Goal: Task Accomplishment & Management: Manage account settings

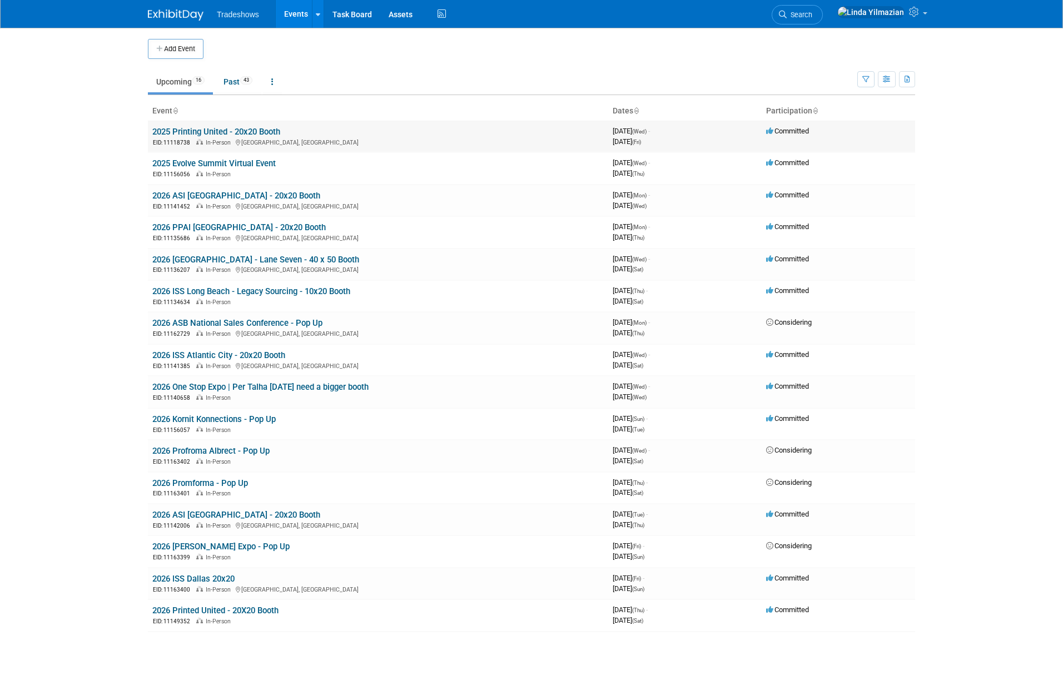
click at [188, 132] on link "2025 Printing United - 20x20 Booth" at bounding box center [216, 132] width 128 height 10
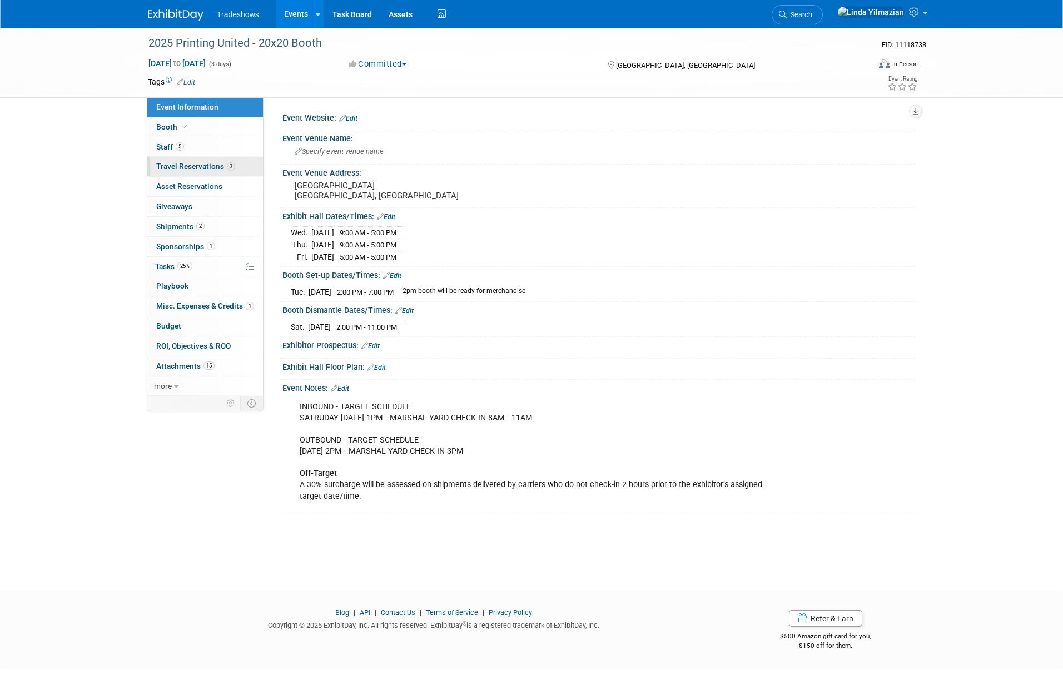
click at [172, 172] on link "3 Travel Reservations 3" at bounding box center [205, 166] width 116 height 19
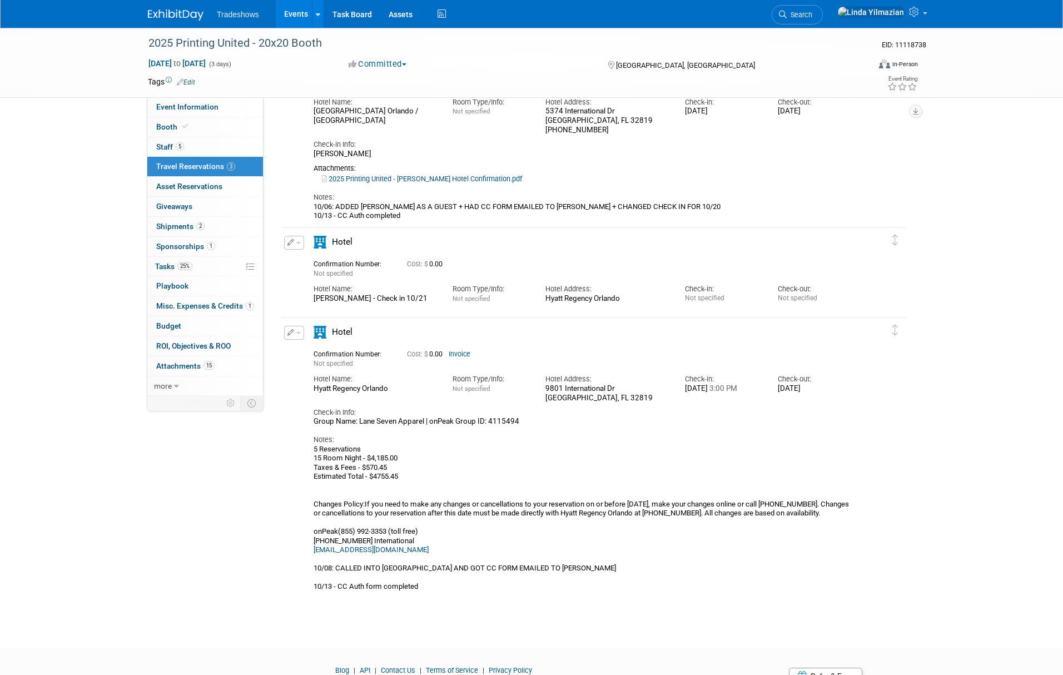
scroll to position [109, 0]
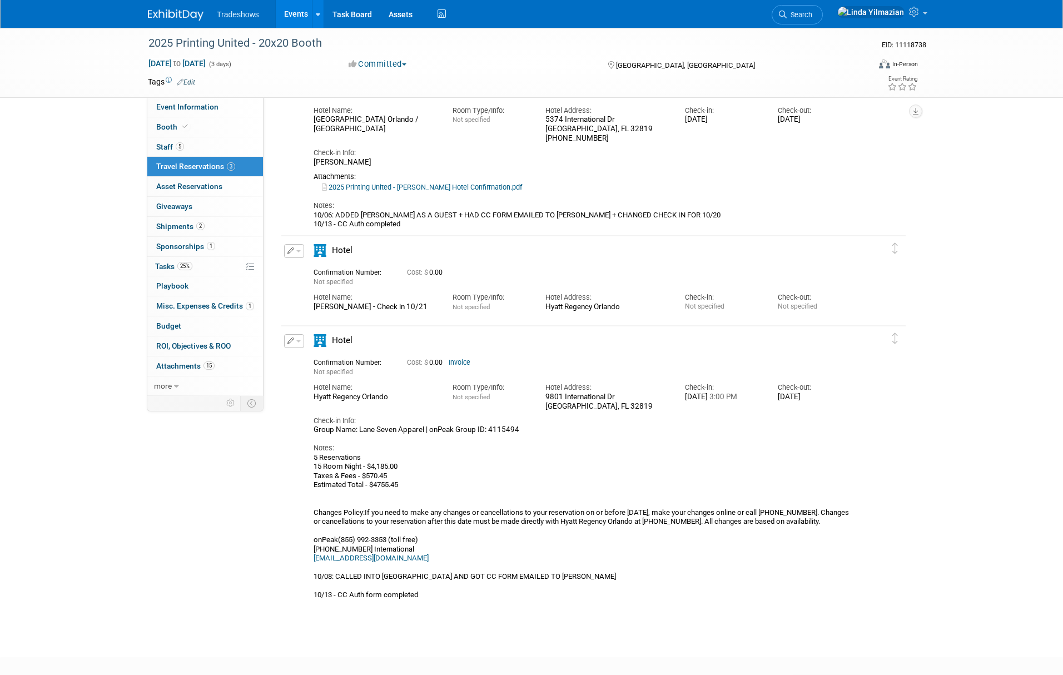
drag, startPoint x: 315, startPoint y: 398, endPoint x: 390, endPoint y: 398, distance: 75.1
click at [390, 398] on div "Hyatt Regency Orlando" at bounding box center [375, 397] width 122 height 9
copy div "Hyatt Regency Orlando"
drag, startPoint x: 546, startPoint y: 396, endPoint x: 610, endPoint y: 405, distance: 64.0
click at [610, 405] on div "9801 International Dr Orlando, FL 32819" at bounding box center [607, 402] width 122 height 19
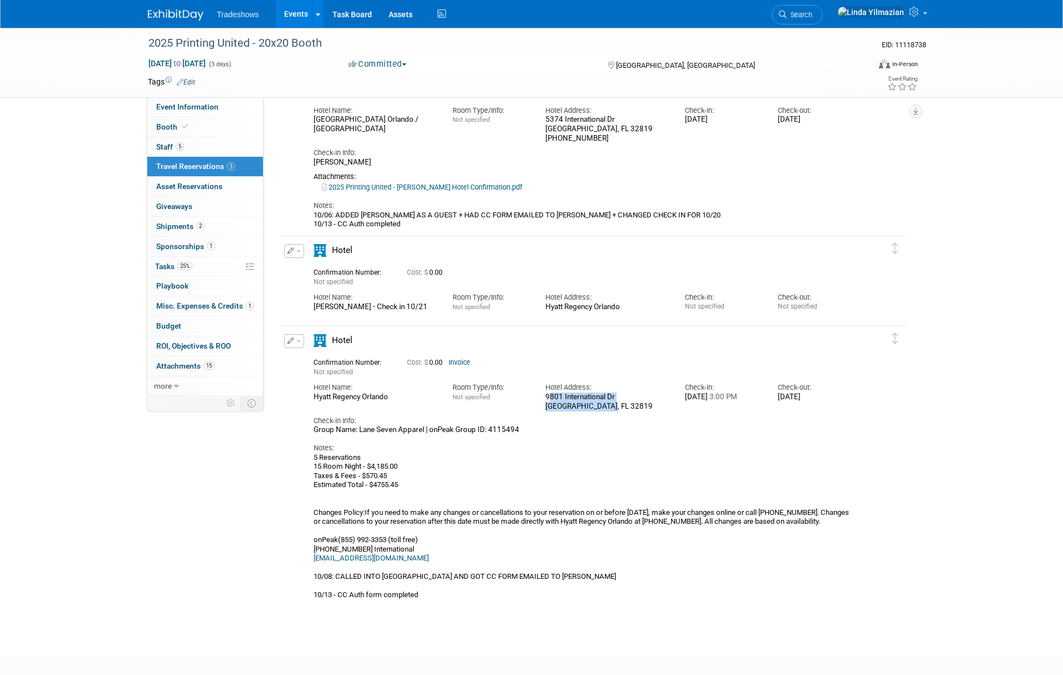
copy div "9801 International Dr Orlando, FL 32819"
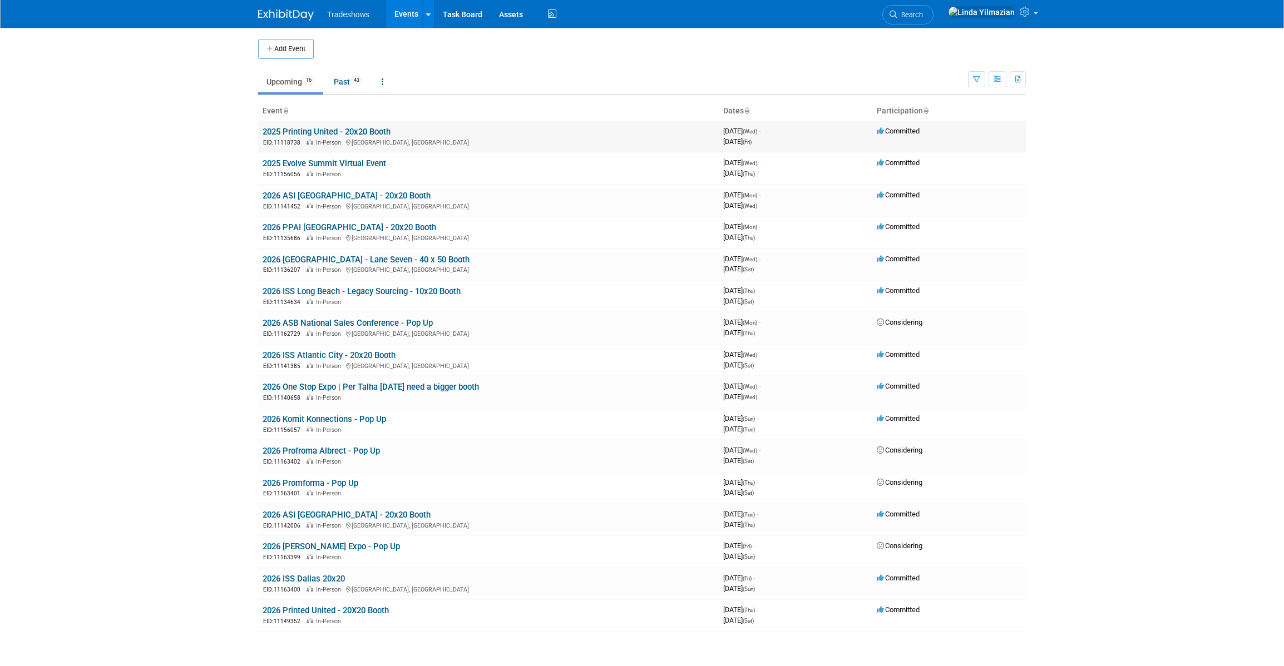
click at [323, 132] on link "2025 Printing United - 20x20 Booth" at bounding box center [327, 132] width 128 height 10
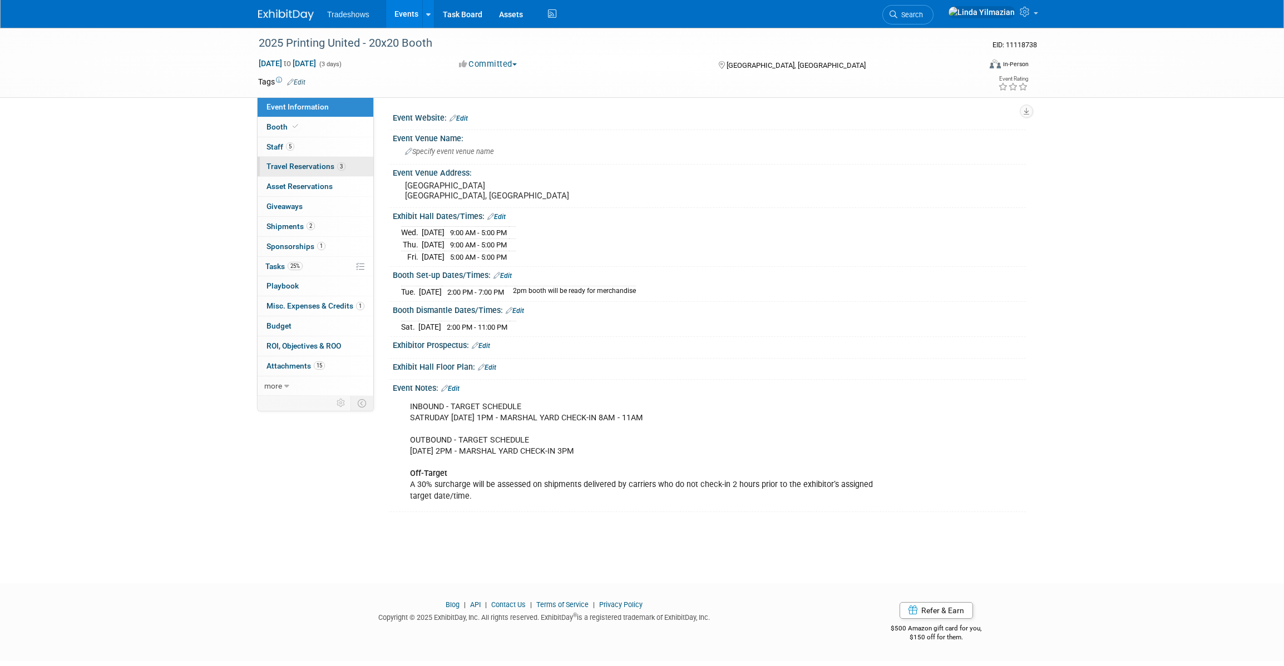
click at [290, 169] on span "Travel Reservations 3" at bounding box center [305, 166] width 79 height 9
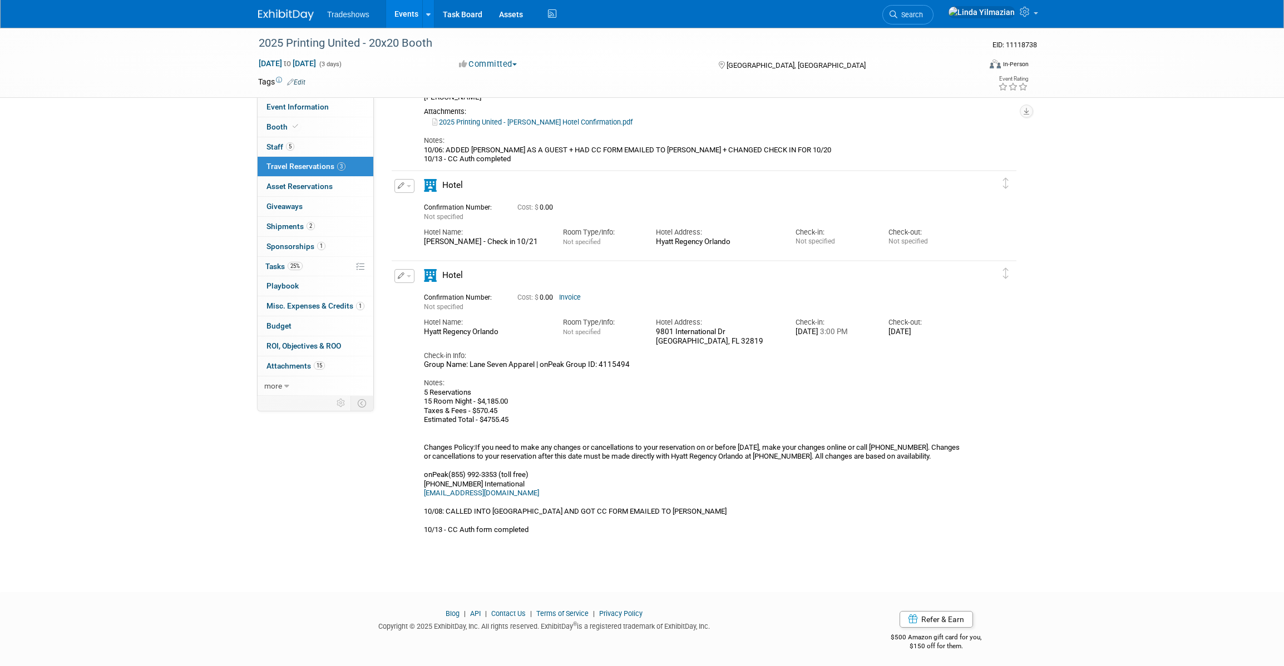
scroll to position [178, 0]
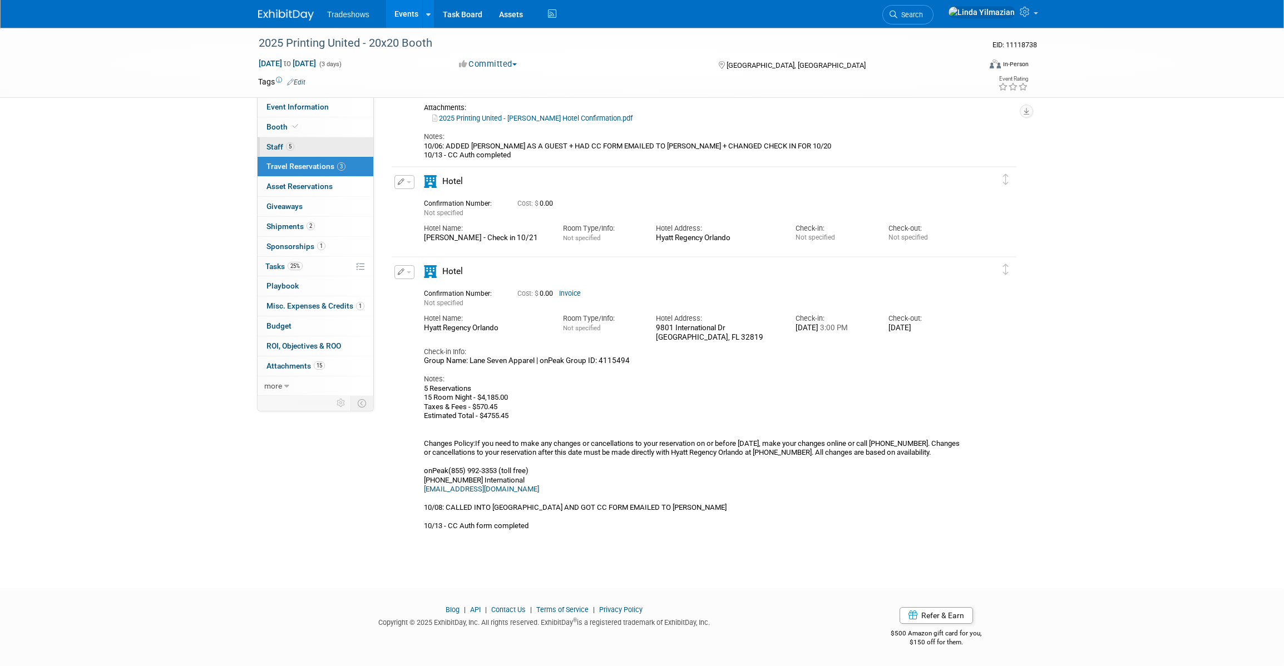
click at [274, 148] on span "Staff 5" at bounding box center [280, 146] width 28 height 9
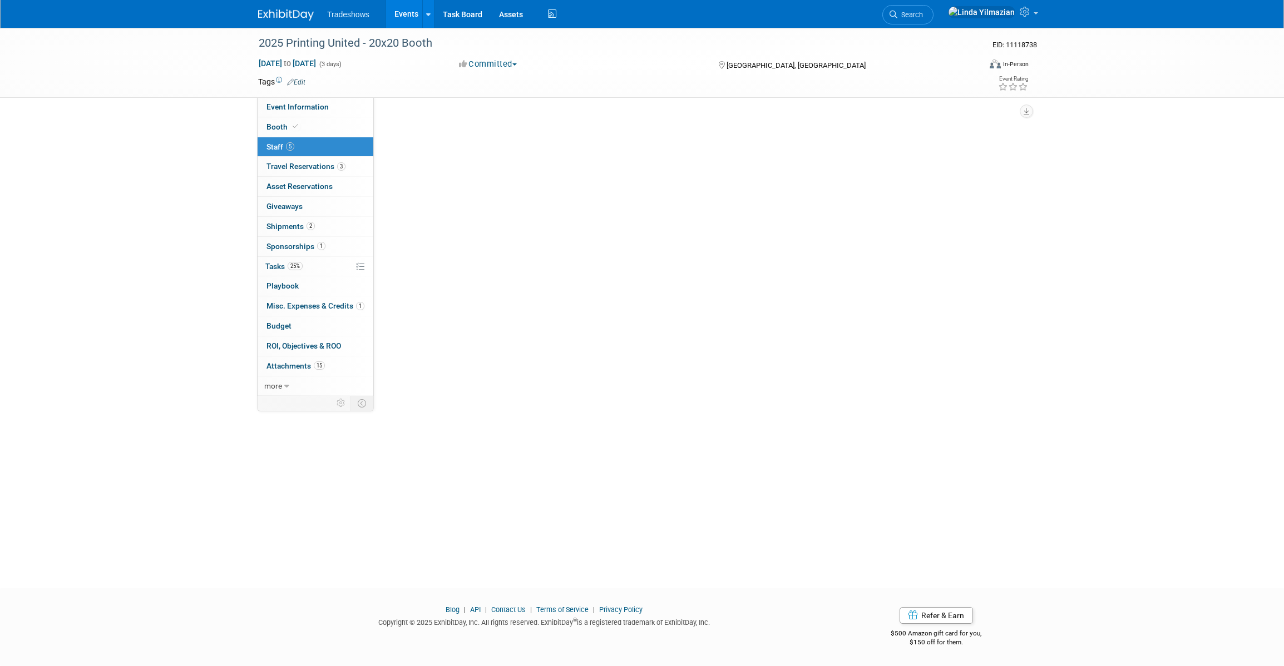
scroll to position [0, 0]
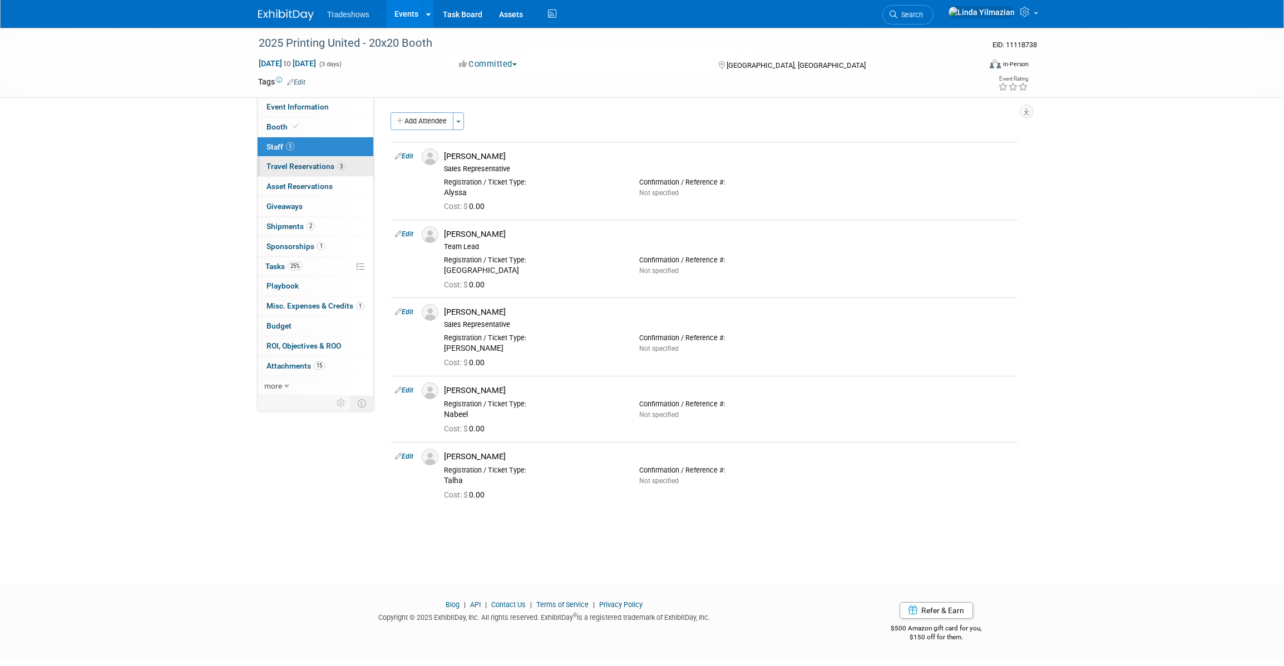
click at [285, 170] on span "Travel Reservations 3" at bounding box center [305, 166] width 79 height 9
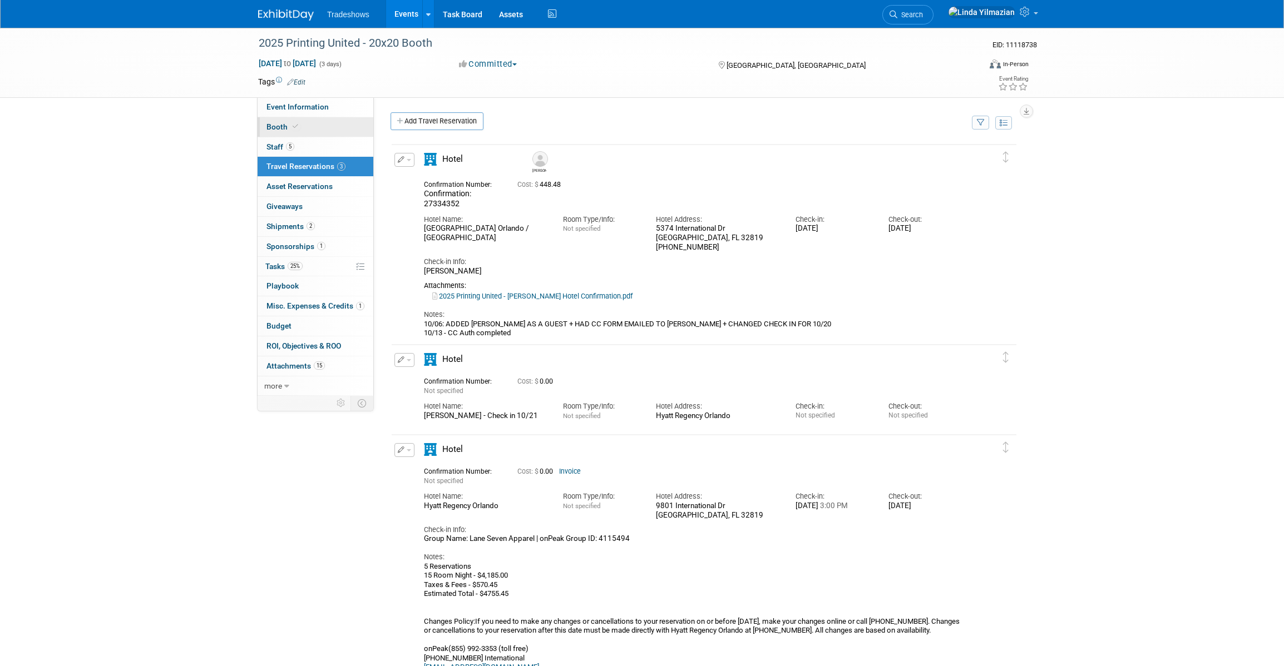
click at [275, 133] on link "Booth" at bounding box center [316, 126] width 116 height 19
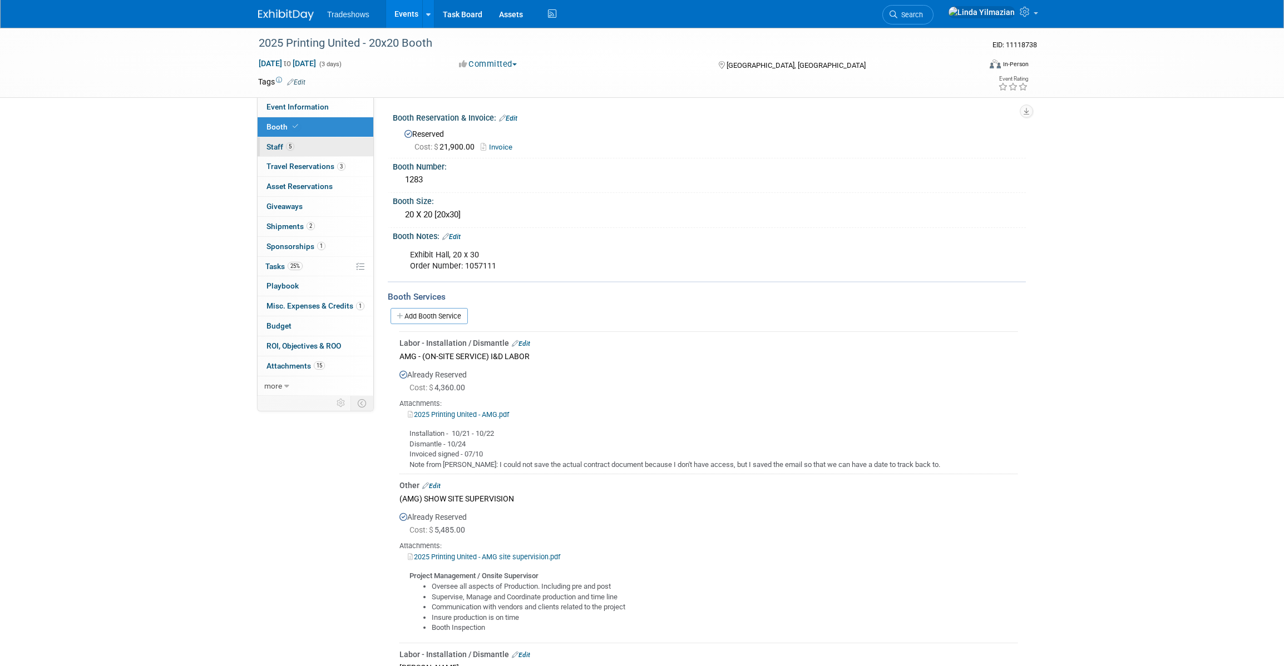
click at [277, 141] on link "5 Staff 5" at bounding box center [316, 146] width 116 height 19
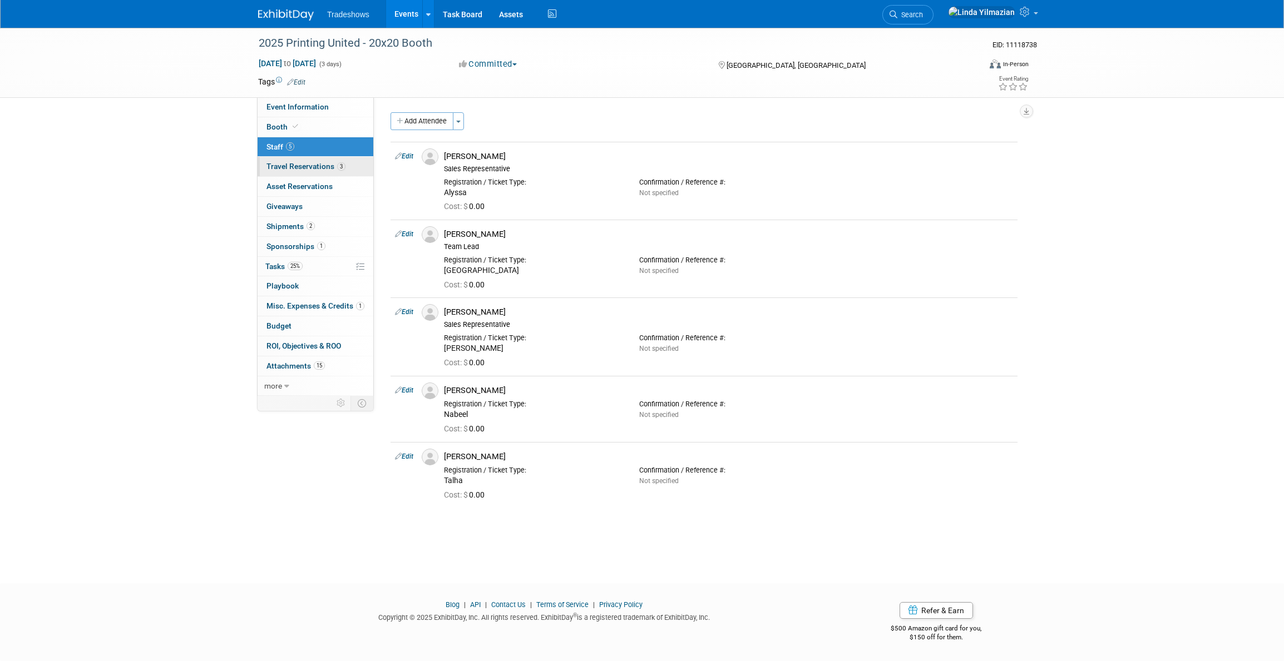
click at [298, 166] on span "Travel Reservations 3" at bounding box center [305, 166] width 79 height 9
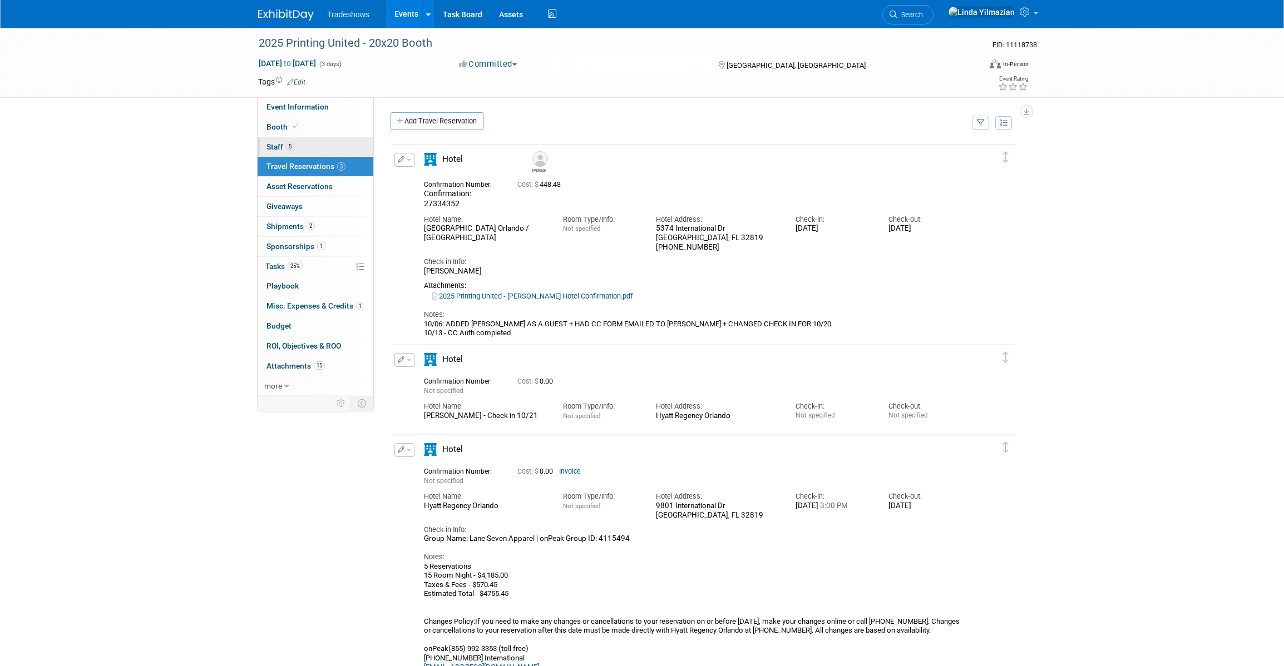
click at [280, 150] on span "Staff 5" at bounding box center [280, 146] width 28 height 9
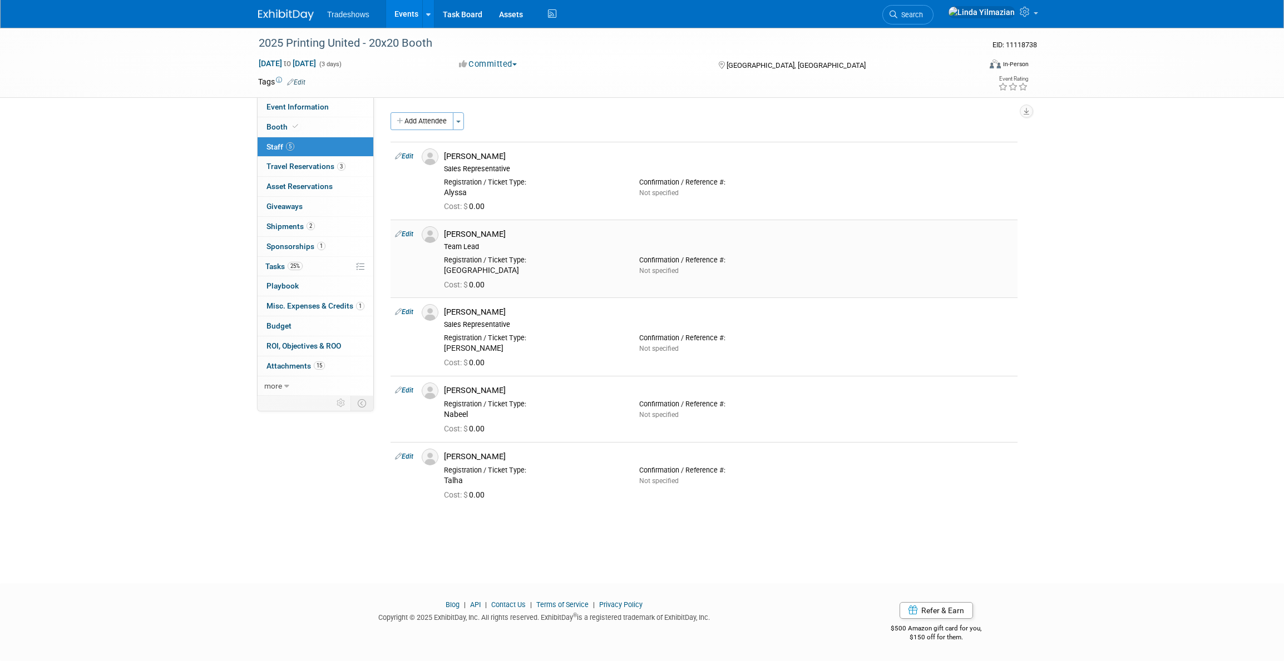
click at [410, 235] on link "Edit" at bounding box center [404, 234] width 18 height 8
select select "d4163a57-e761-43e6-affb-2d78b683ddd8"
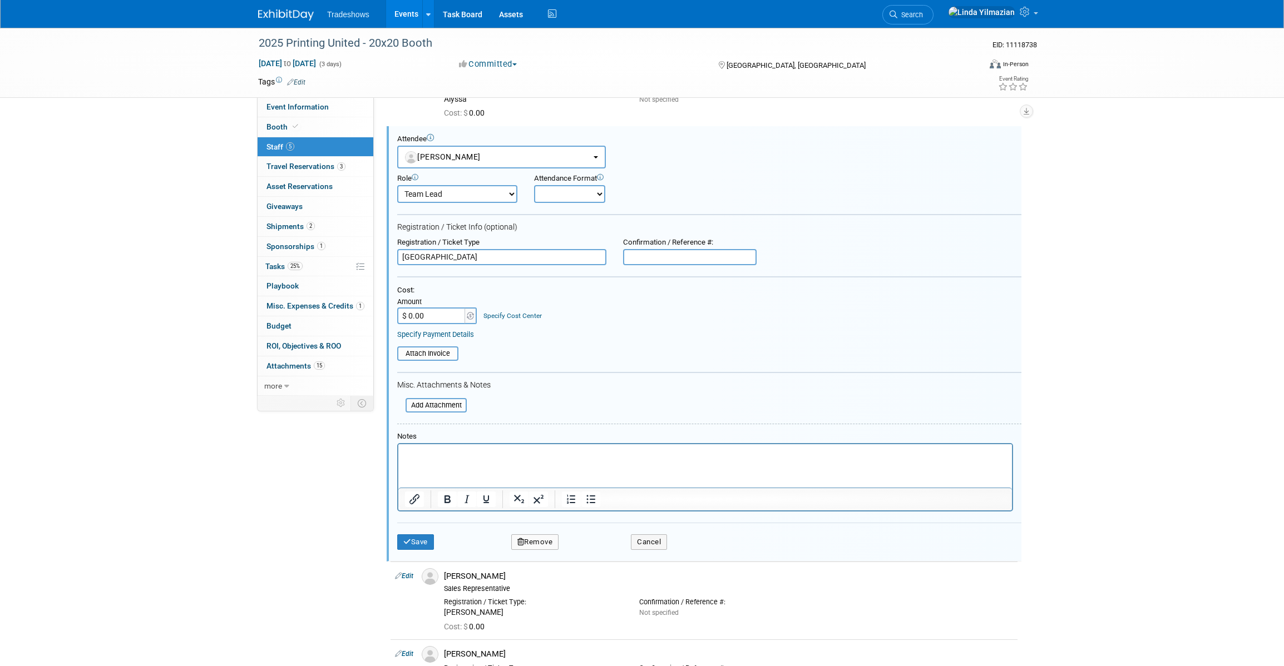
click at [453, 261] on input "[GEOGRAPHIC_DATA]" at bounding box center [501, 257] width 209 height 17
click at [440, 460] on html at bounding box center [704, 452] width 613 height 16
click at [423, 546] on button "Save" at bounding box center [415, 542] width 37 height 16
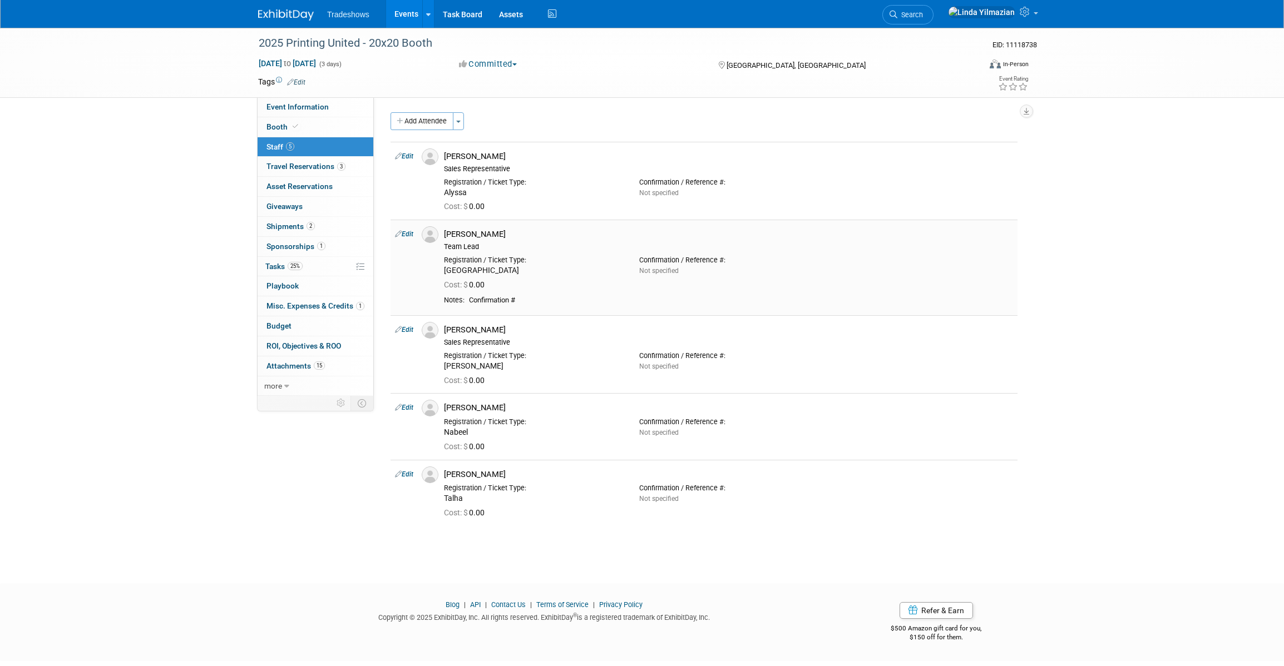
click at [410, 233] on link "Edit" at bounding box center [404, 234] width 18 height 8
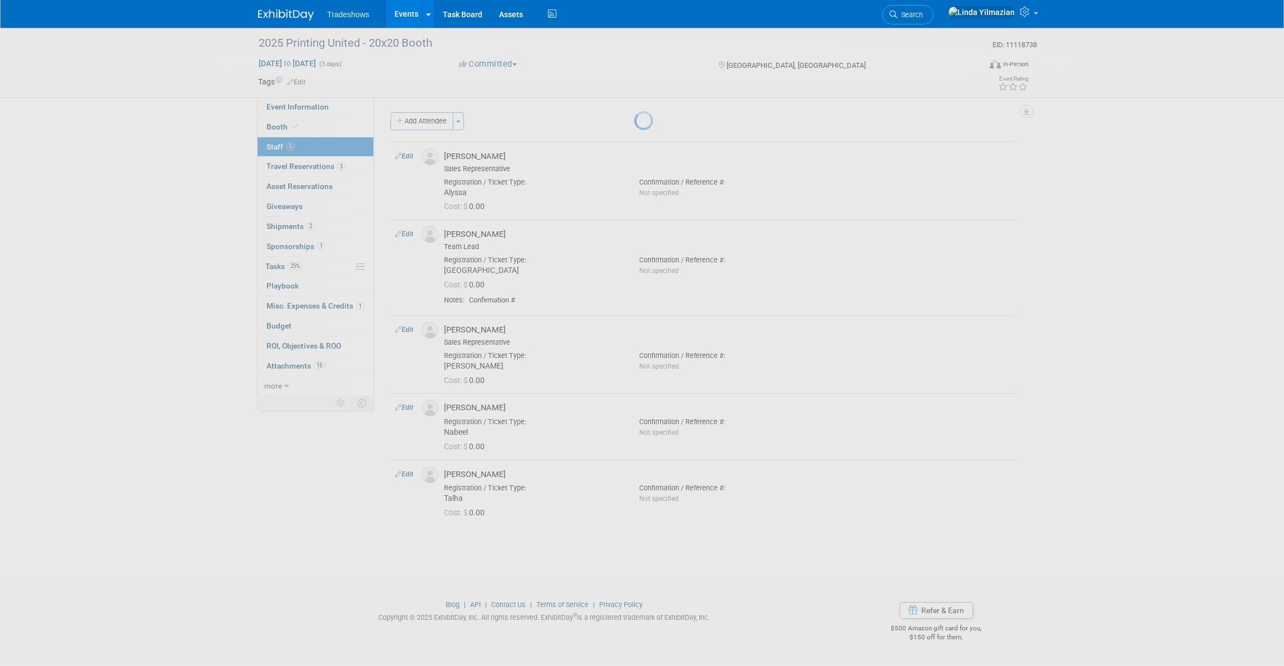
select select "d4163a57-e761-43e6-affb-2d78b683ddd8"
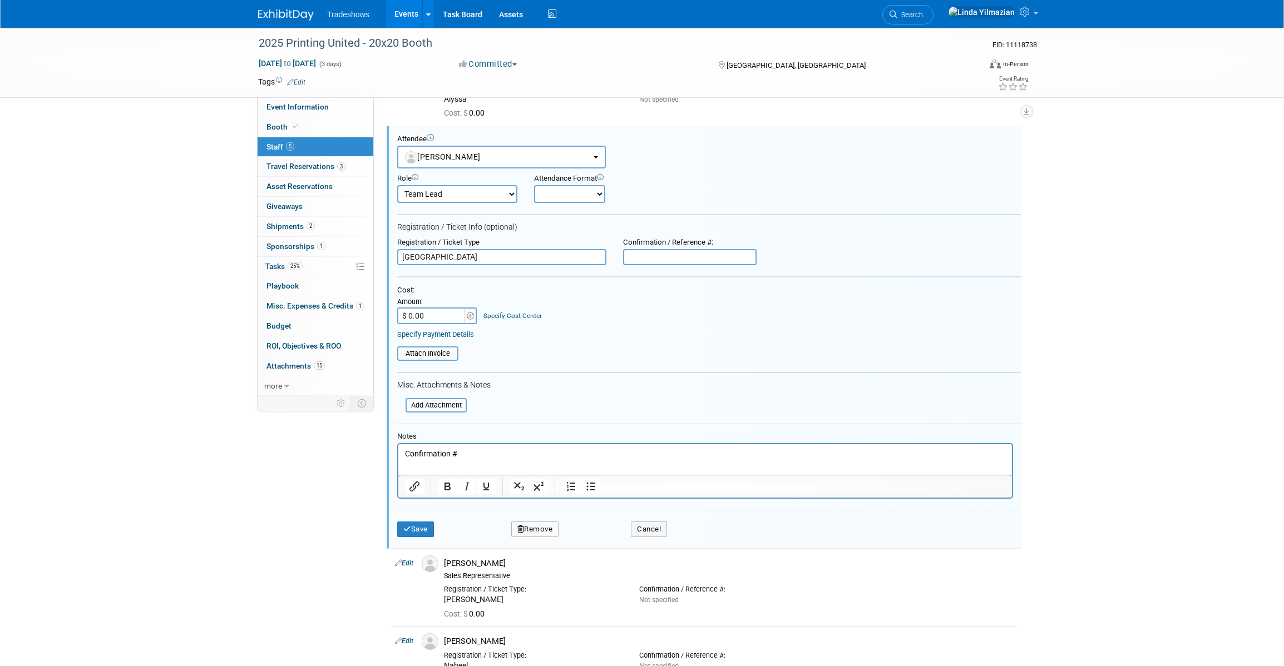
click at [491, 454] on p "Confirmation #" at bounding box center [705, 454] width 601 height 11
drag, startPoint x: 491, startPoint y: 454, endPoint x: 408, endPoint y: 459, distance: 83.5
click at [408, 458] on p "Confirmation #" at bounding box center [705, 454] width 601 height 11
click at [416, 524] on button "Save" at bounding box center [415, 530] width 37 height 16
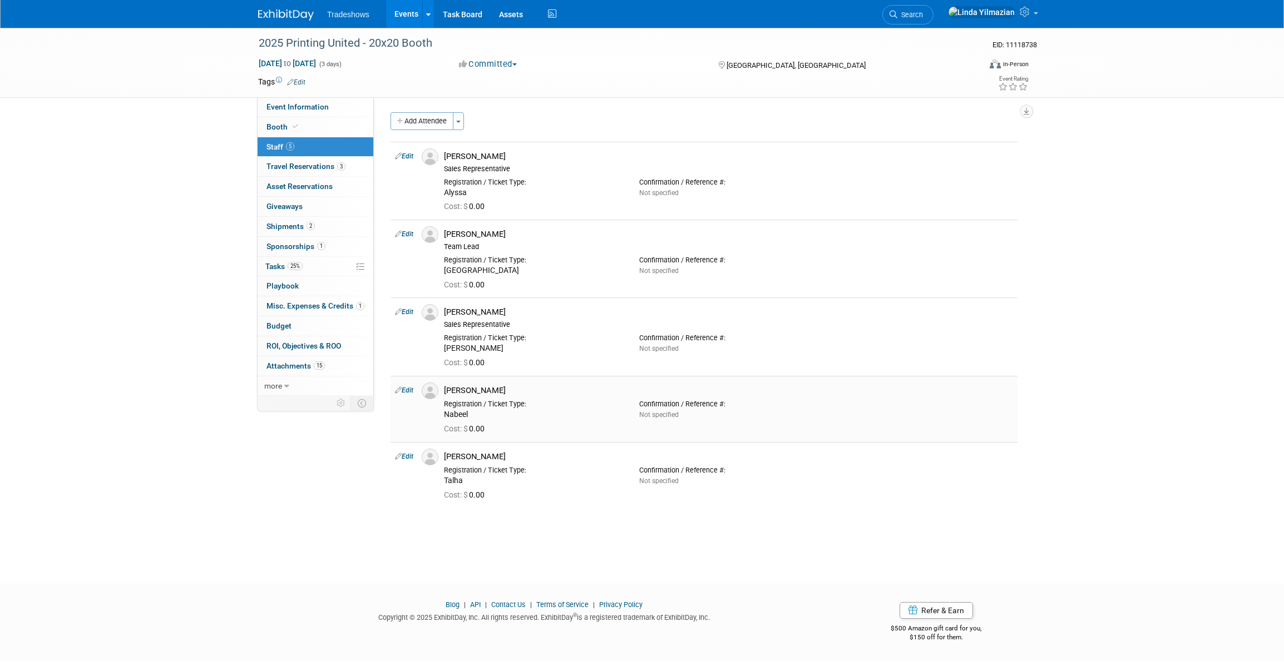
click at [407, 391] on link "Edit" at bounding box center [404, 391] width 18 height 8
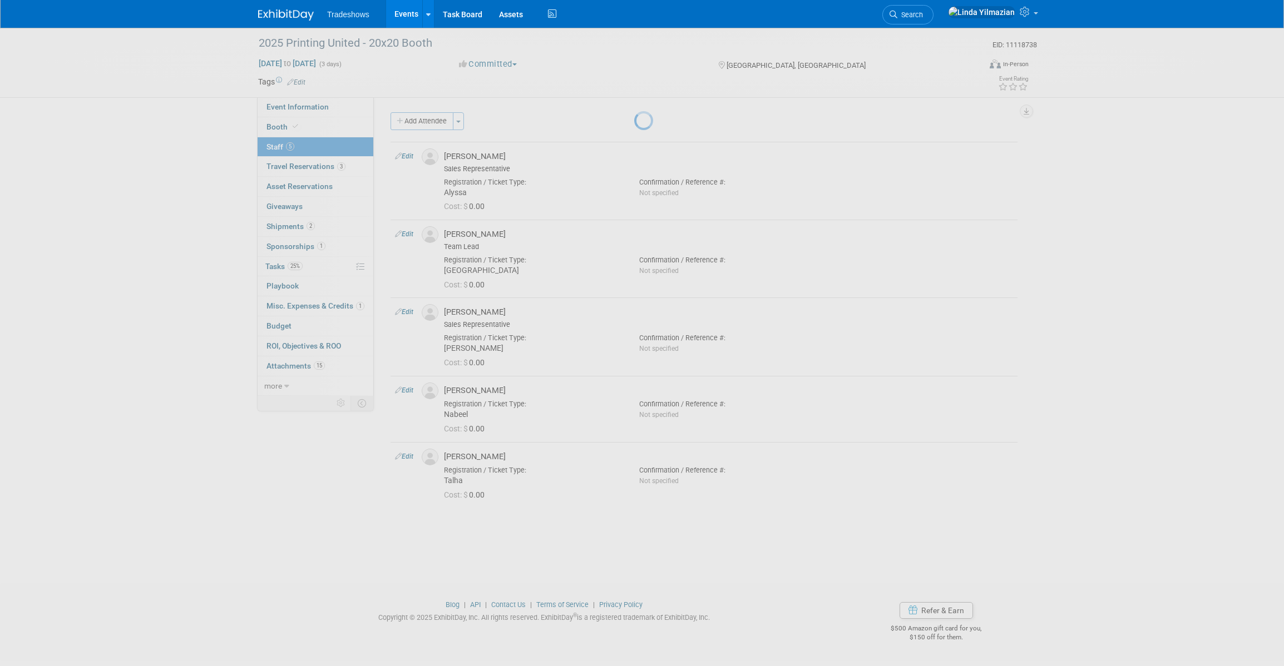
select select "ad10143e-5700-4cbb-9ea9-5ab57d53d2b5"
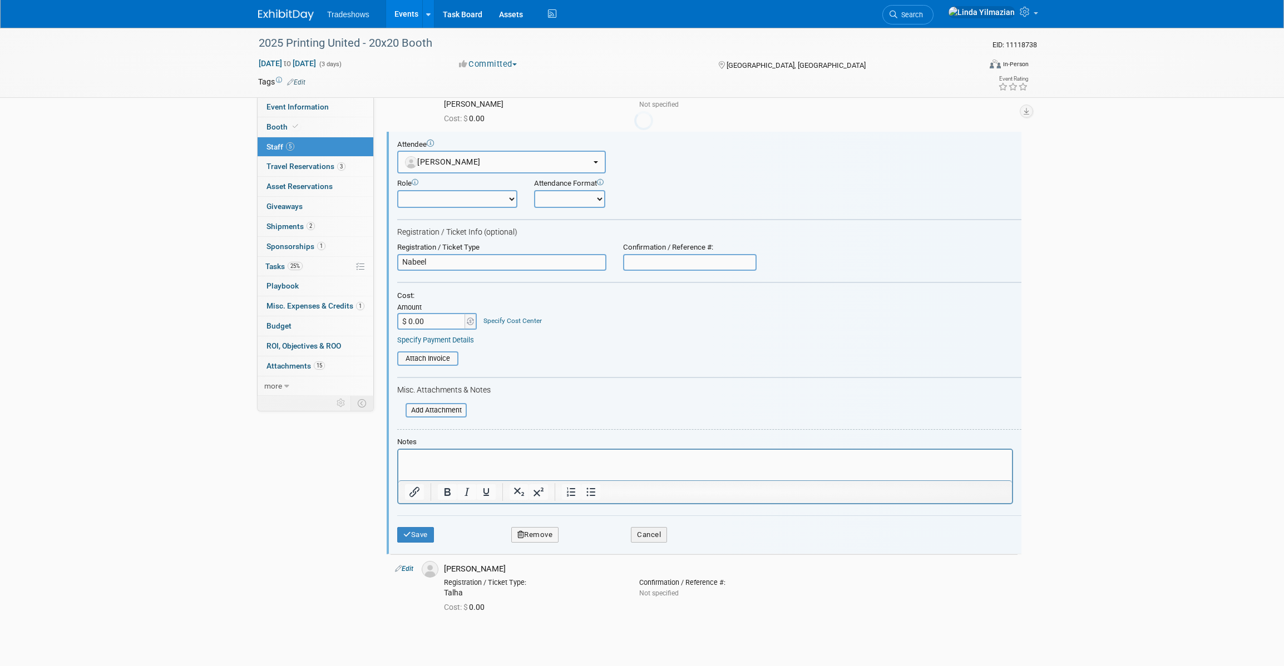
scroll to position [250, 0]
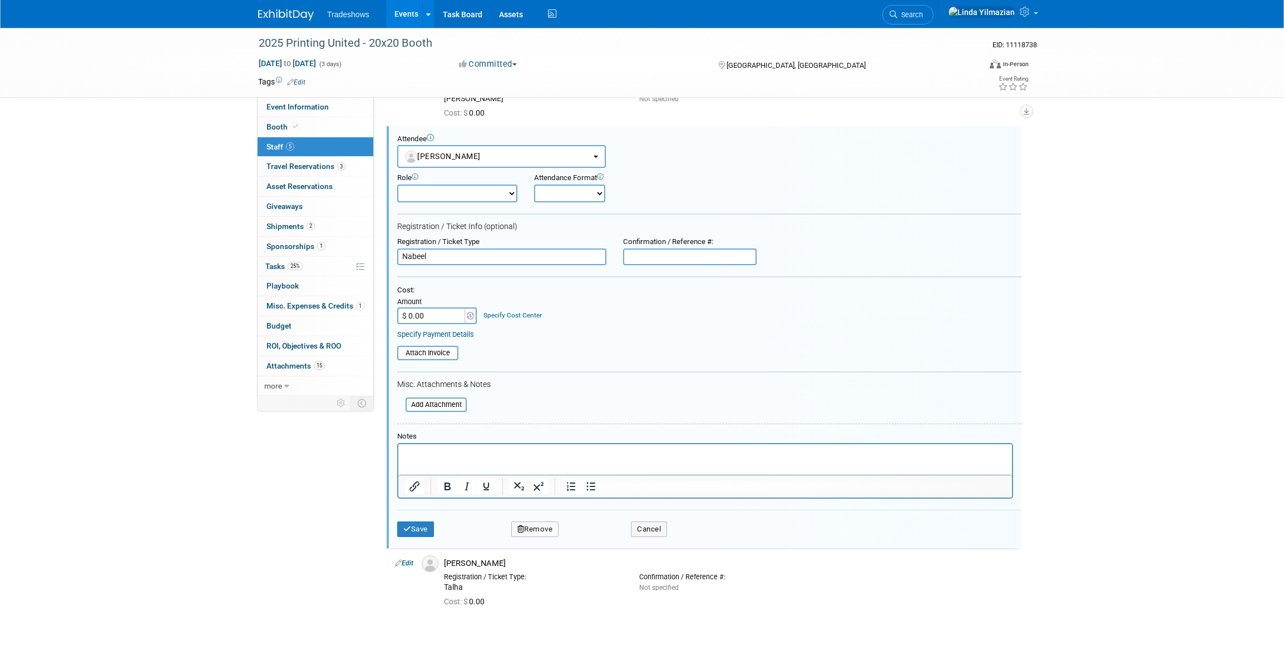
click at [657, 257] on input "text" at bounding box center [689, 257] width 133 height 17
type input "56890347"
click at [422, 534] on button "Save" at bounding box center [415, 530] width 37 height 16
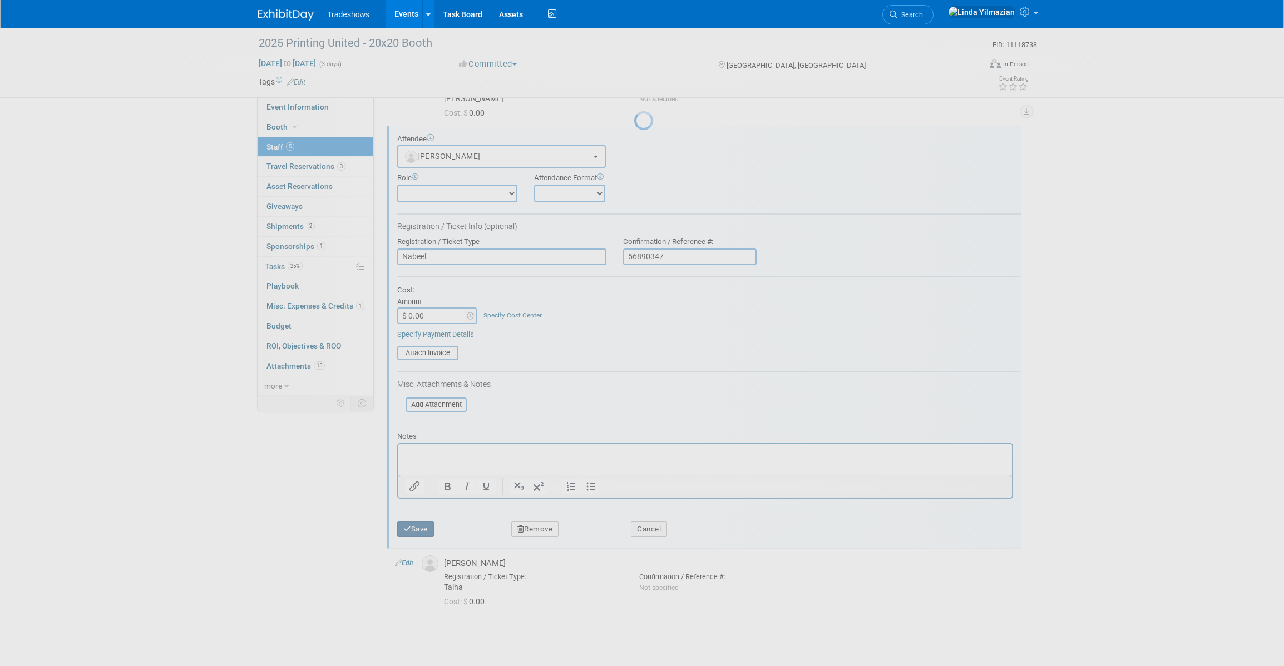
scroll to position [0, 0]
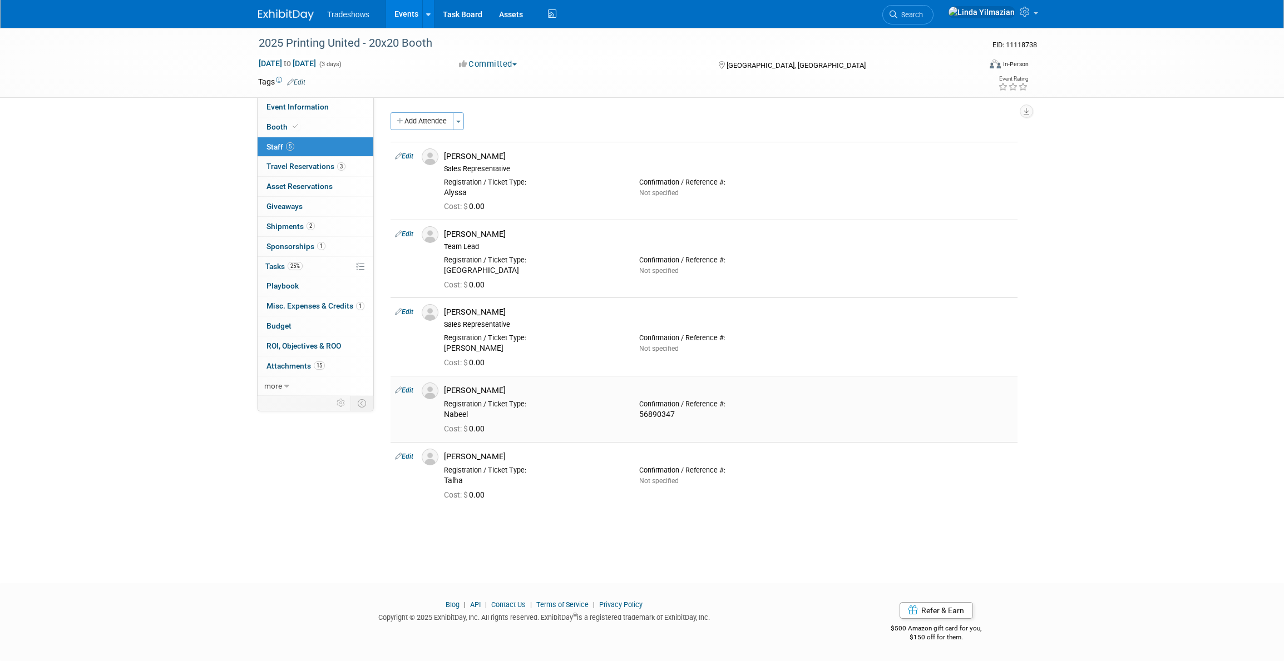
drag, startPoint x: 675, startPoint y: 415, endPoint x: 640, endPoint y: 418, distance: 34.6
click at [640, 418] on div "56890347" at bounding box center [728, 415] width 179 height 10
copy div "56890347"
